Goal: Answer question/provide support: Share knowledge or assist other users

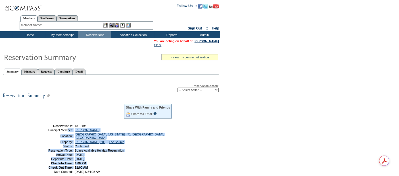
drag, startPoint x: 91, startPoint y: 166, endPoint x: 45, endPoint y: 128, distance: 59.7
click at [45, 128] on tbody "Share With Family and Friends Share via Email Share Reservation Information Ple…" at bounding box center [102, 139] width 140 height 70
copy tbody "Principal Member: [PERSON_NAME] Location: [GEOGRAPHIC_DATA], [US_STATE] - [STRE…"
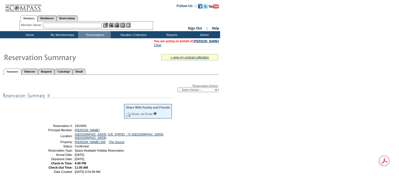
click at [78, 24] on input "text" at bounding box center [72, 26] width 59 height 6
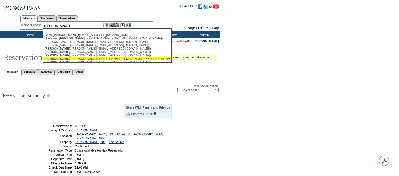
scroll to position [32, 0]
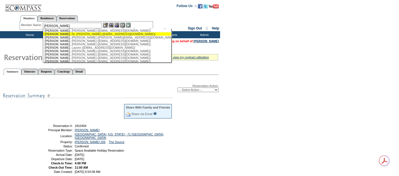
click at [110, 36] on div "[PERSON_NAME] , Dr. [PERSON_NAME] ([EMAIL_ADDRESS][DOMAIN_NAME])" at bounding box center [107, 33] width 125 height 3
type input "[PERSON_NAME], Dr. [PERSON_NAME] ([EMAIL_ADDRESS][DOMAIN_NAME])"
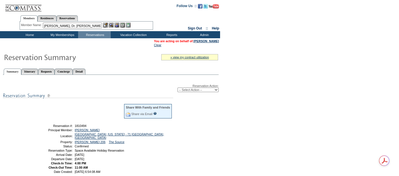
click at [119, 26] on img at bounding box center [116, 25] width 5 height 5
click at [76, 100] on div "Reservation Action: -- Select Action -- Modify Reservation Dates Modify Reserva…" at bounding box center [111, 162] width 216 height 169
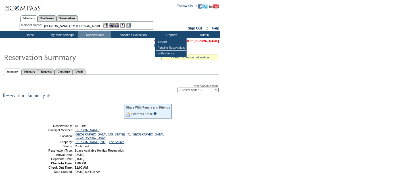
drag, startPoint x: 200, startPoint y: 43, endPoint x: 388, endPoint y: 51, distance: 187.9
click at [201, 43] on link "[PERSON_NAME]" at bounding box center [206, 40] width 25 height 3
